Goal: Task Accomplishment & Management: Use online tool/utility

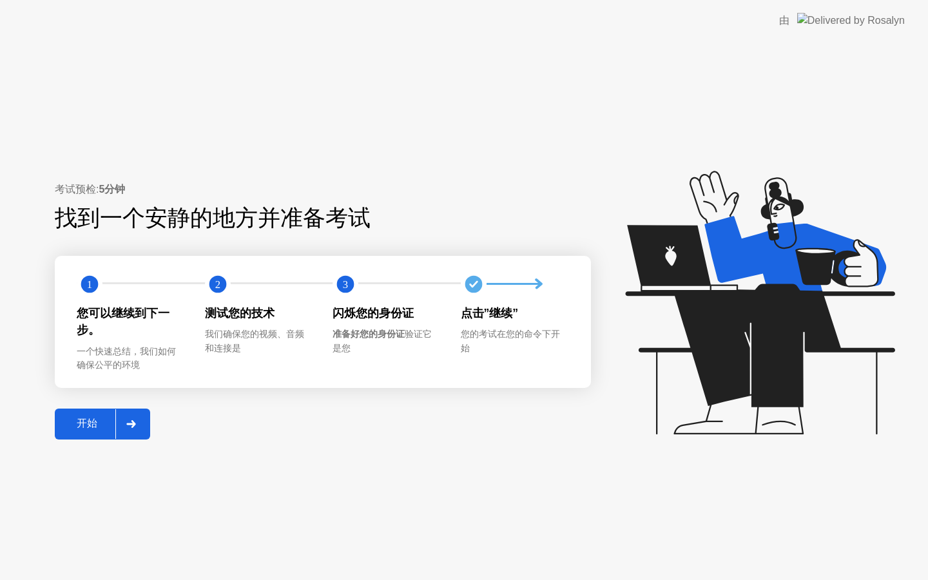
click at [95, 417] on div "开始" at bounding box center [87, 424] width 57 height 14
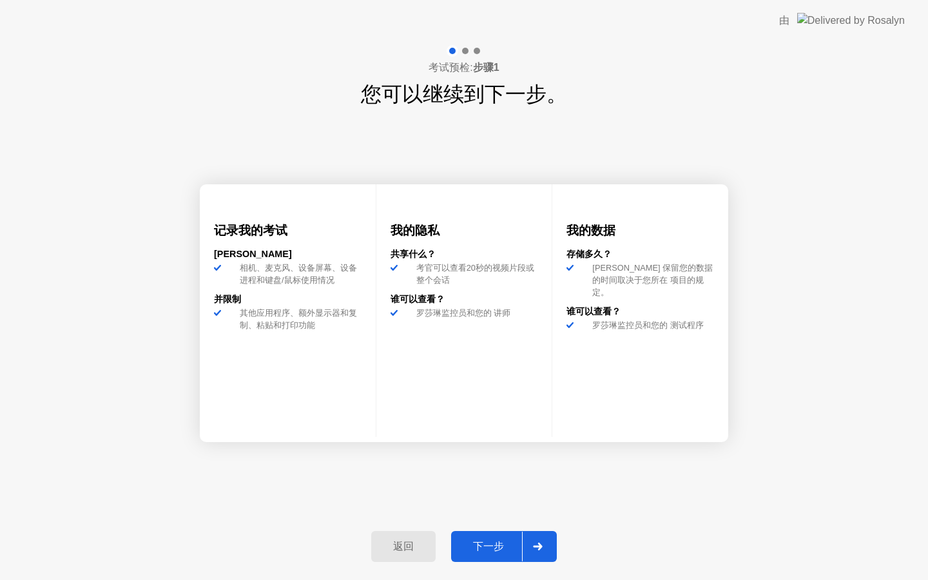
click at [498, 557] on button "下一步" at bounding box center [504, 546] width 106 height 31
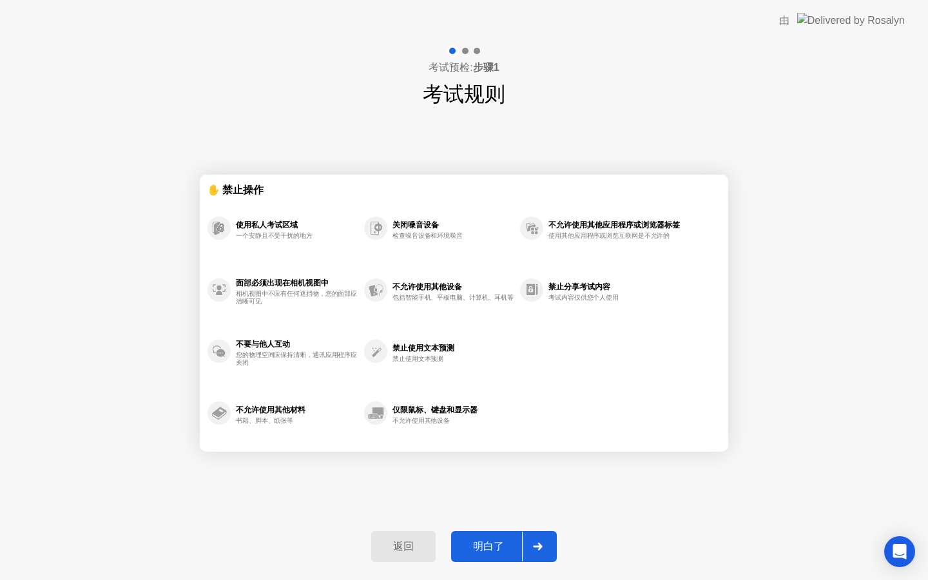
click at [499, 555] on button "明白了" at bounding box center [504, 546] width 106 height 31
select select "**********"
select select "*******"
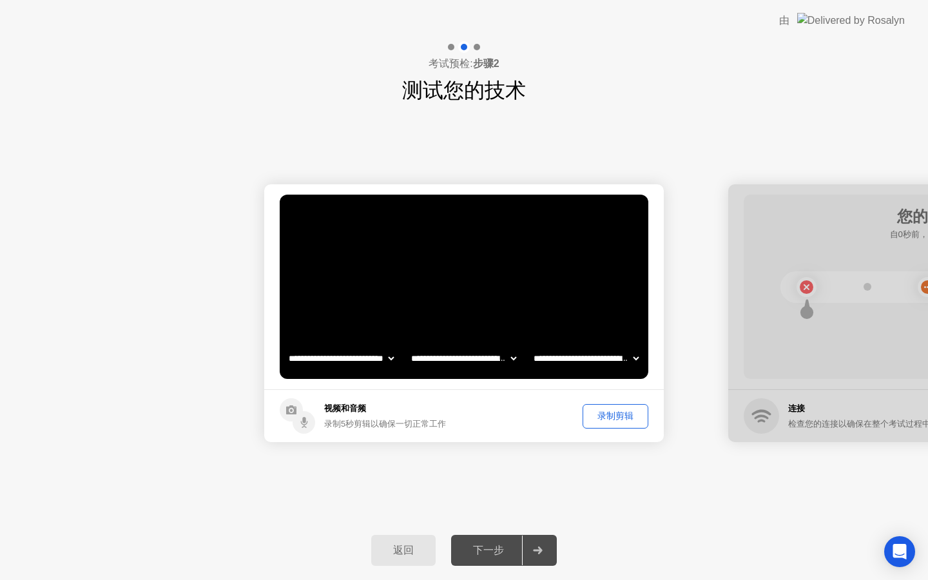
click at [621, 417] on div "录制剪辑" at bounding box center [615, 416] width 57 height 12
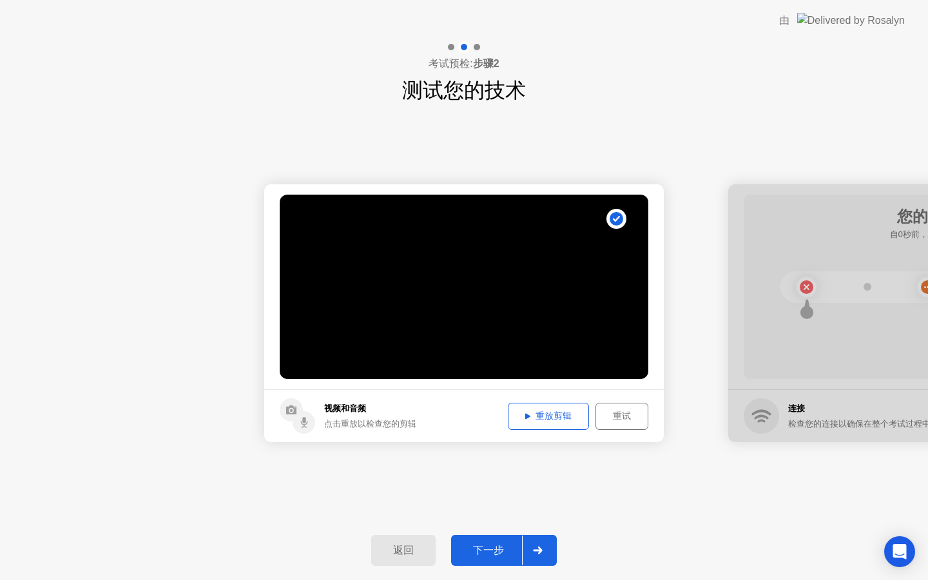
click at [559, 414] on div "重放剪辑" at bounding box center [548, 416] width 72 height 12
click at [546, 421] on div "重放剪辑" at bounding box center [548, 416] width 72 height 12
click at [529, 553] on div at bounding box center [537, 551] width 31 height 30
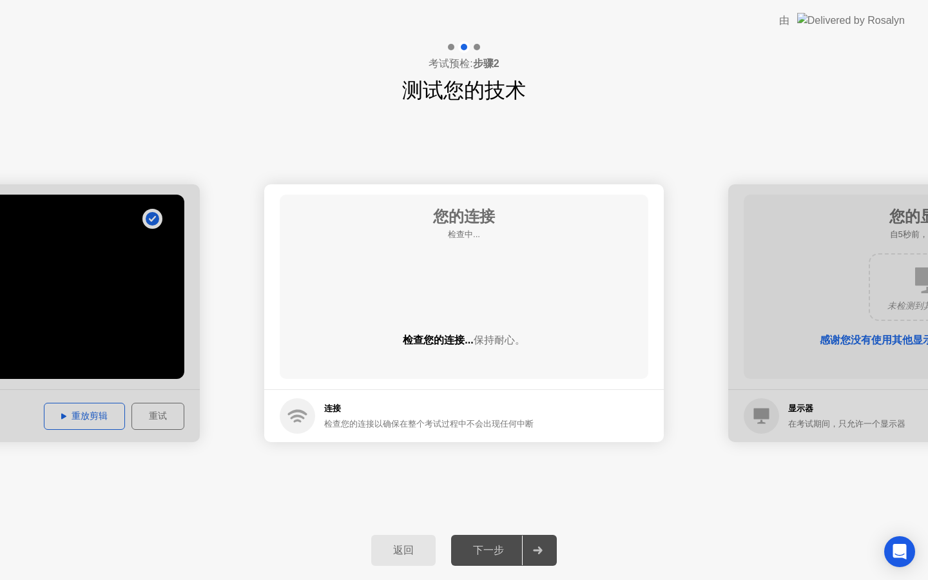
click at [681, 159] on div "**********" at bounding box center [464, 313] width 928 height 415
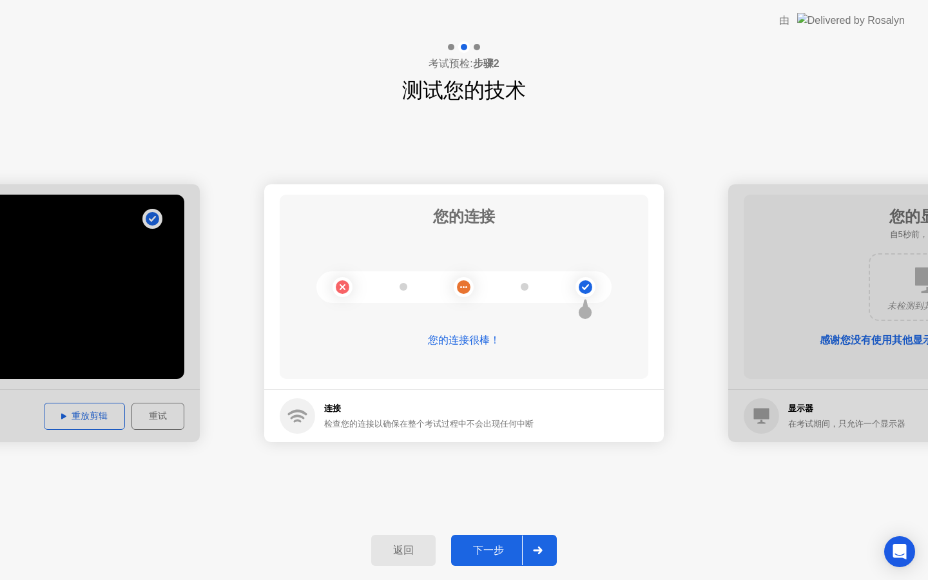
click at [525, 550] on div at bounding box center [537, 551] width 31 height 30
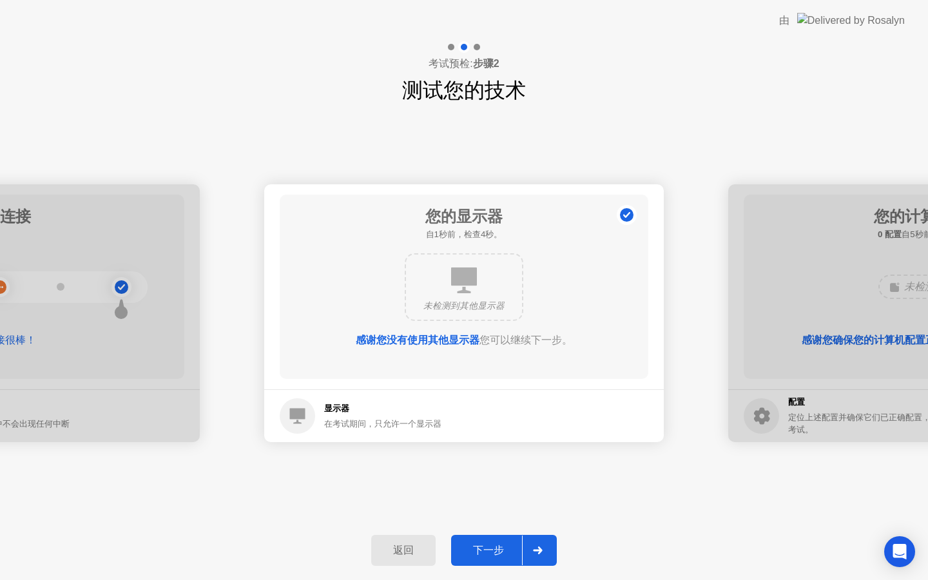
click at [528, 559] on div at bounding box center [537, 551] width 31 height 30
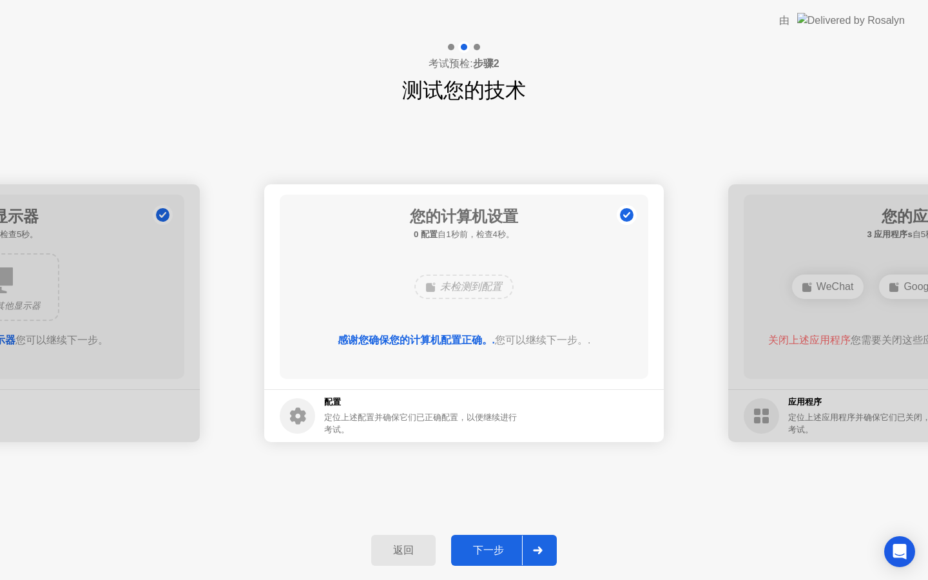
click at [532, 552] on div at bounding box center [537, 551] width 31 height 30
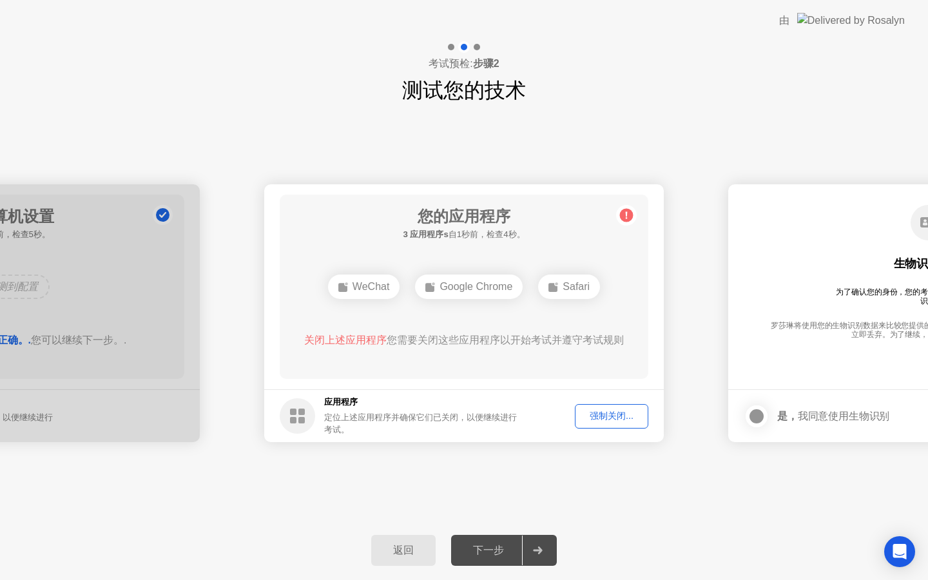
click at [619, 416] on div "强制关闭..." at bounding box center [611, 416] width 64 height 12
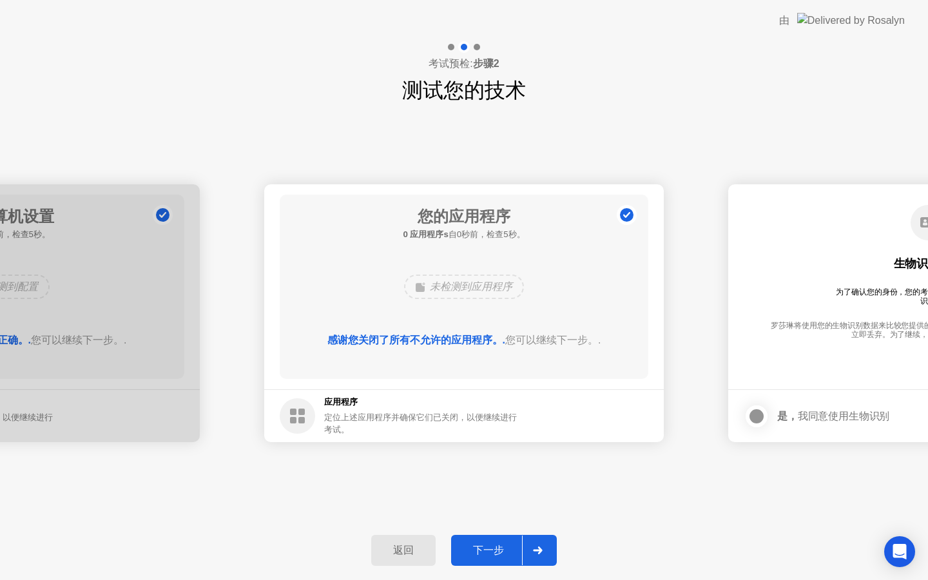
click at [539, 550] on icon at bounding box center [537, 550] width 9 height 8
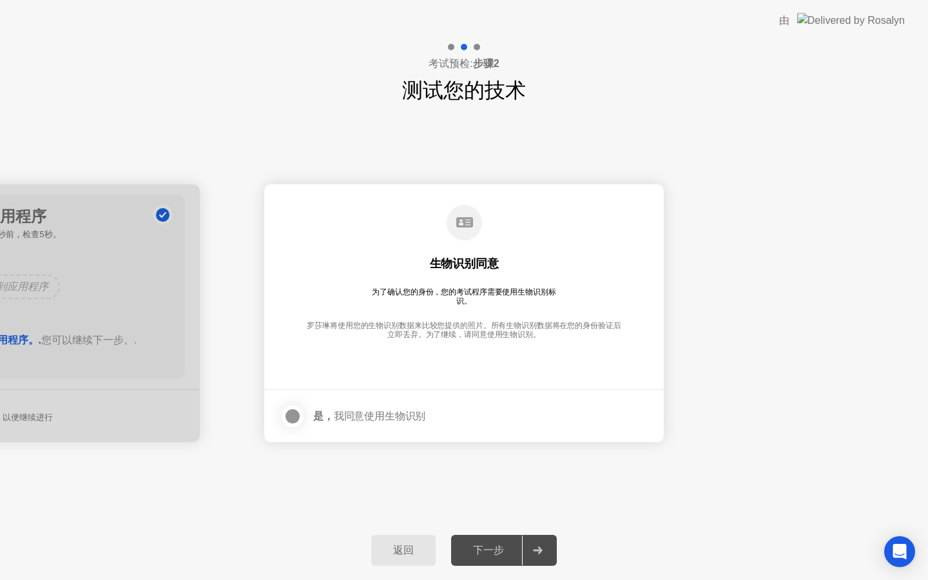
click at [293, 417] on div at bounding box center [292, 416] width 15 height 15
click at [479, 554] on div "下一步" at bounding box center [488, 551] width 67 height 14
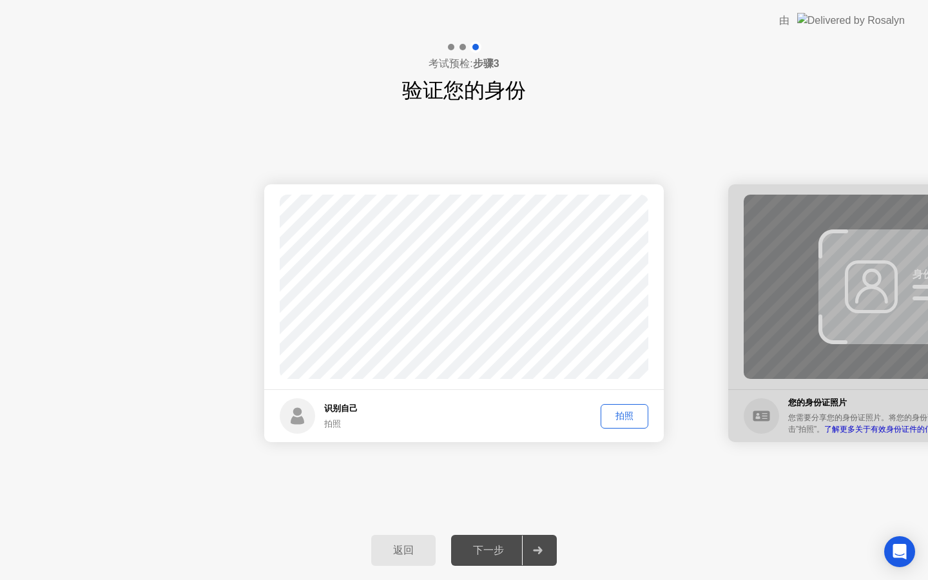
click at [633, 408] on button "拍照" at bounding box center [625, 416] width 48 height 24
click at [528, 544] on div at bounding box center [537, 551] width 31 height 30
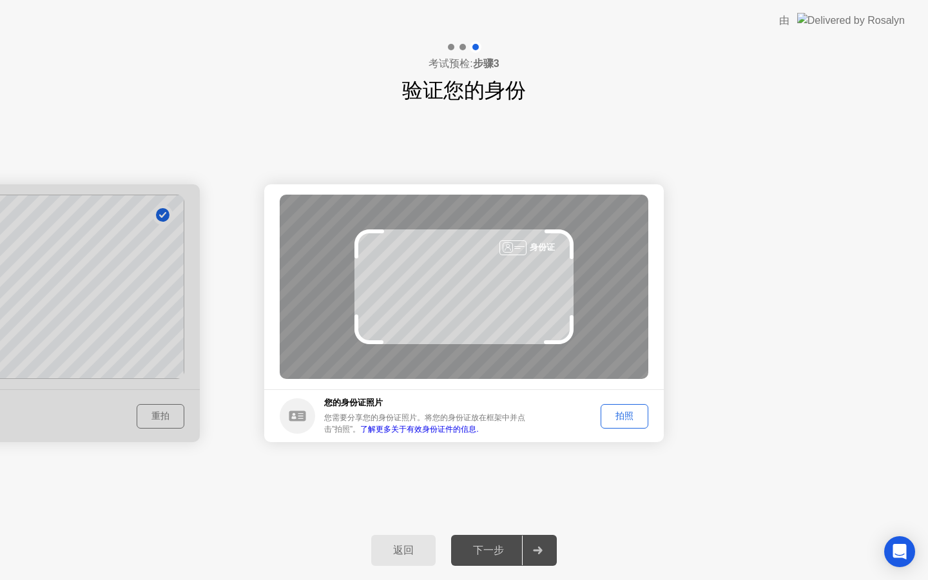
click at [639, 417] on div "拍照" at bounding box center [624, 416] width 39 height 12
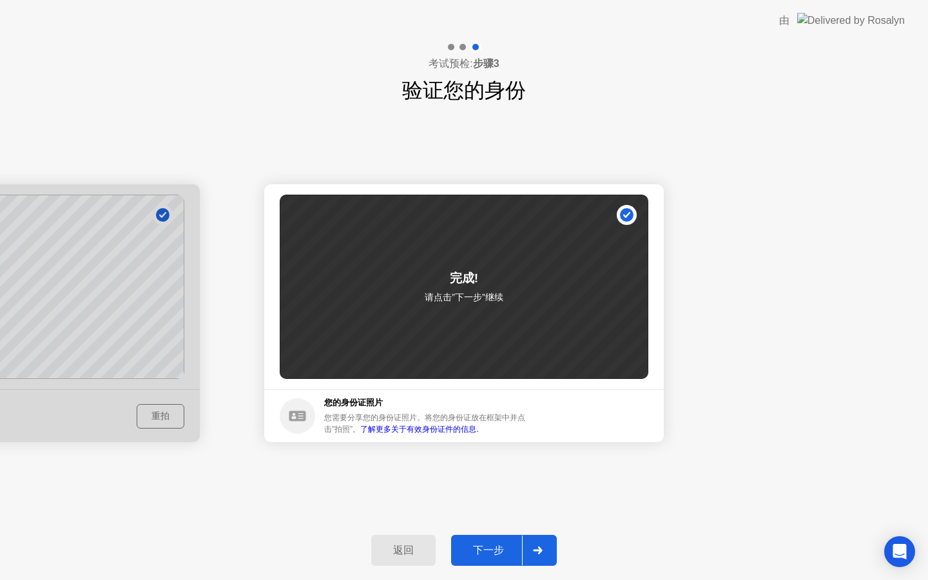
click at [535, 556] on div at bounding box center [537, 551] width 31 height 30
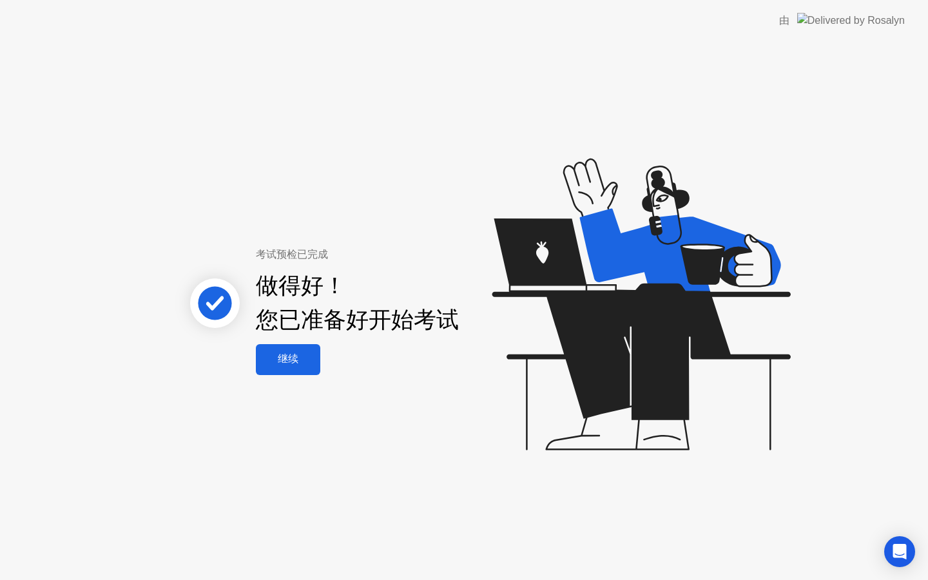
click at [287, 374] on button "继续" at bounding box center [288, 359] width 64 height 31
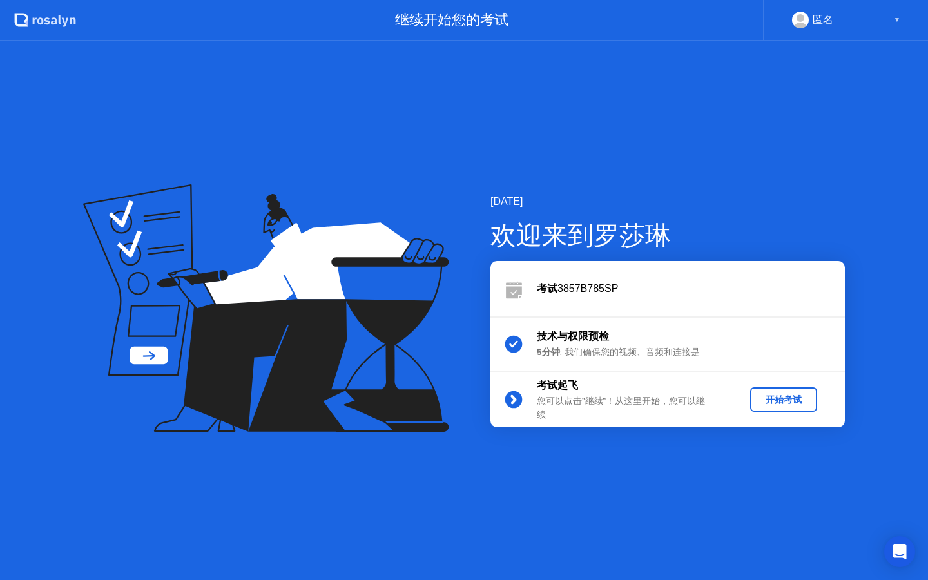
click at [807, 403] on div "开始考试" at bounding box center [783, 400] width 57 height 12
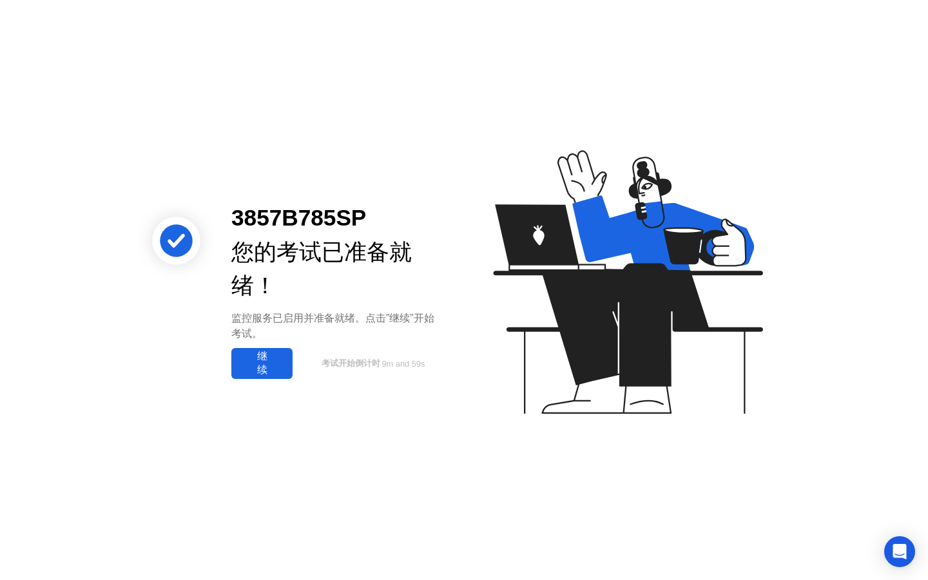
click at [267, 362] on div "继续" at bounding box center [261, 363] width 53 height 27
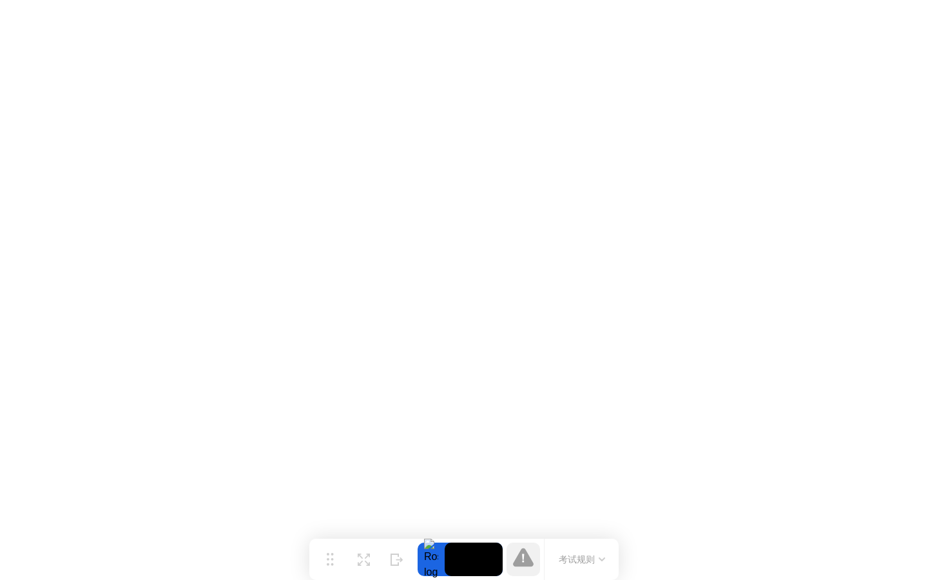
click at [572, 559] on button "考试规则" at bounding box center [582, 560] width 54 height 14
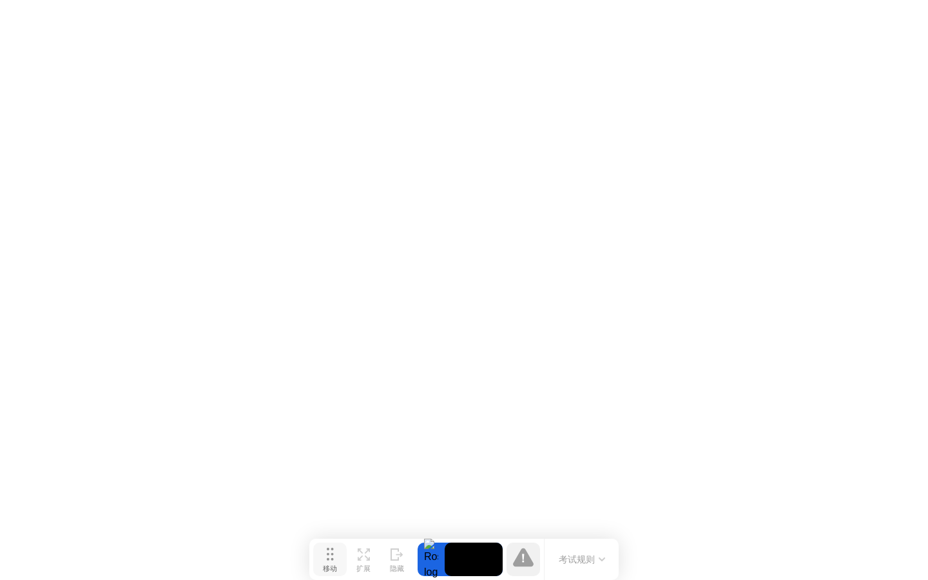
click at [328, 565] on div "移动" at bounding box center [330, 569] width 14 height 9
click at [579, 568] on div "考试规则" at bounding box center [581, 559] width 75 height 41
click at [583, 561] on button "考试规则" at bounding box center [582, 560] width 54 height 14
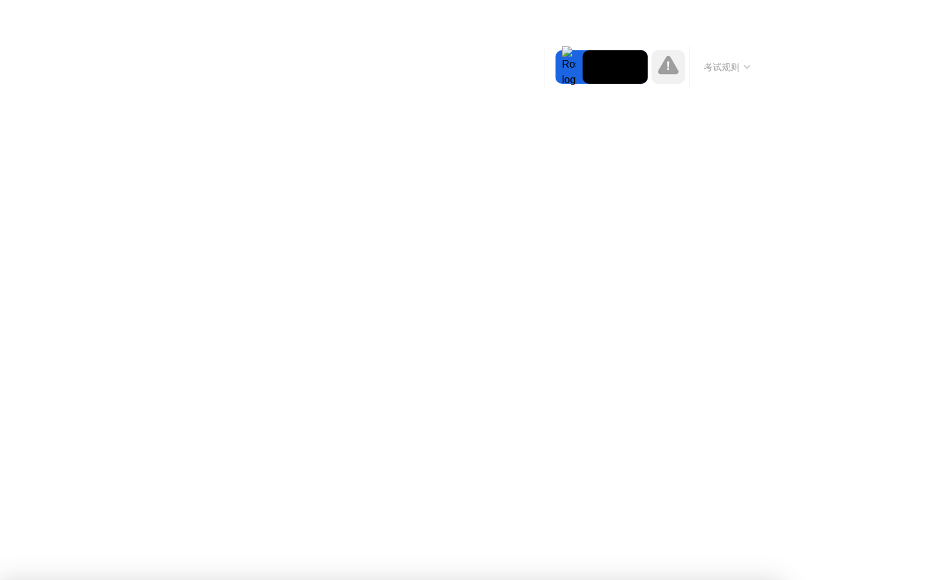
drag, startPoint x: 17, startPoint y: 69, endPoint x: 106, endPoint y: 69, distance: 89.6
click at [17, 579] on div at bounding box center [464, 580] width 928 height 0
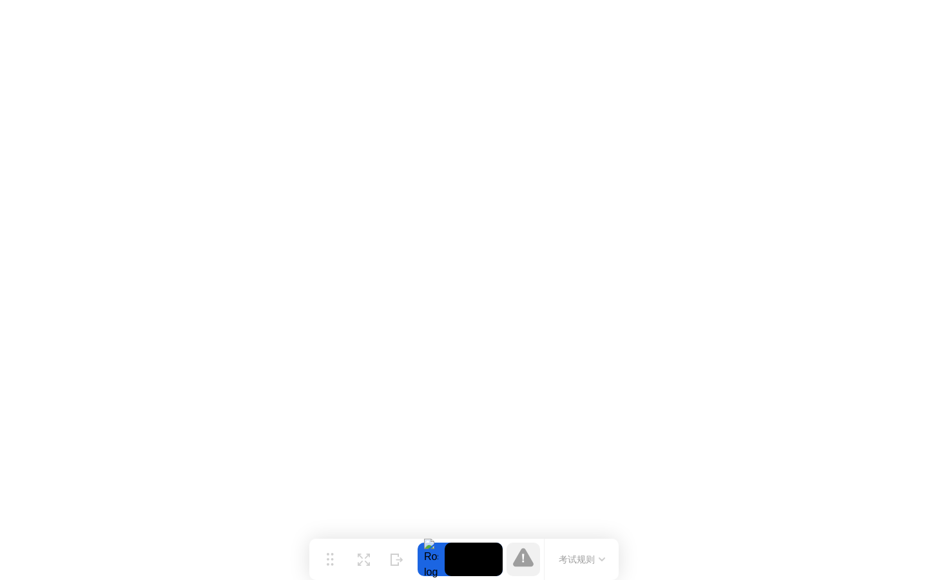
click at [484, 557] on video at bounding box center [474, 560] width 58 height 34
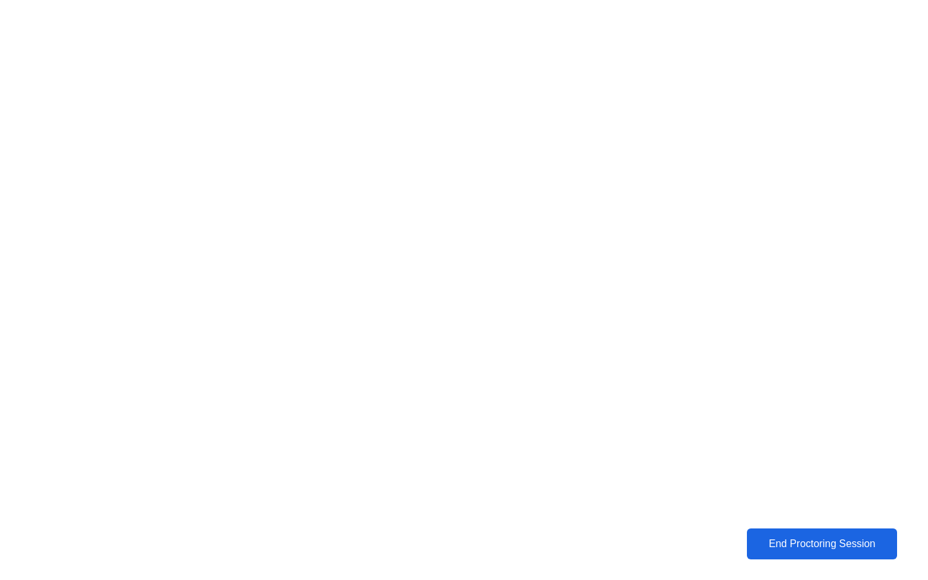
click at [864, 544] on div "End Proctoring Session" at bounding box center [822, 543] width 154 height 12
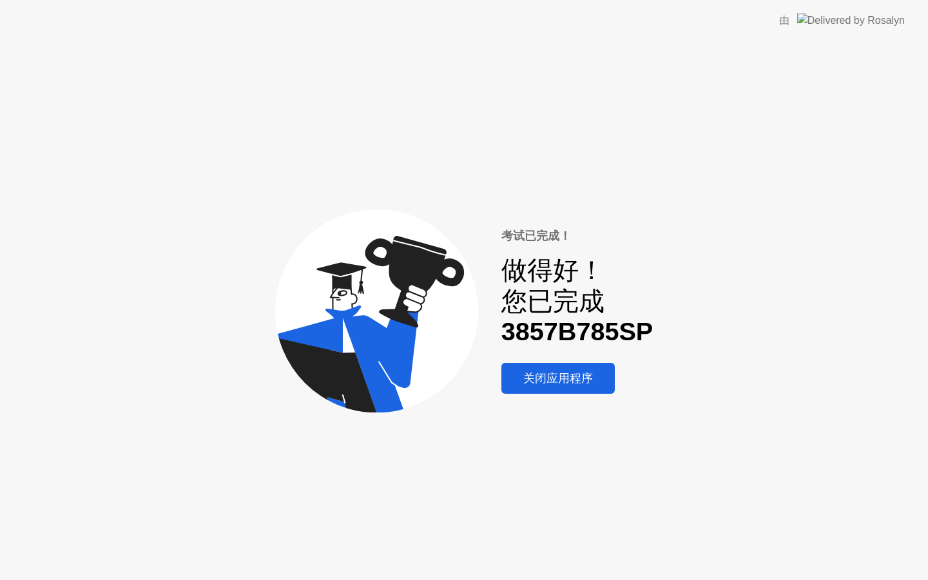
click at [594, 383] on div "关闭应用程序" at bounding box center [558, 378] width 106 height 15
